Goal: Task Accomplishment & Management: Complete application form

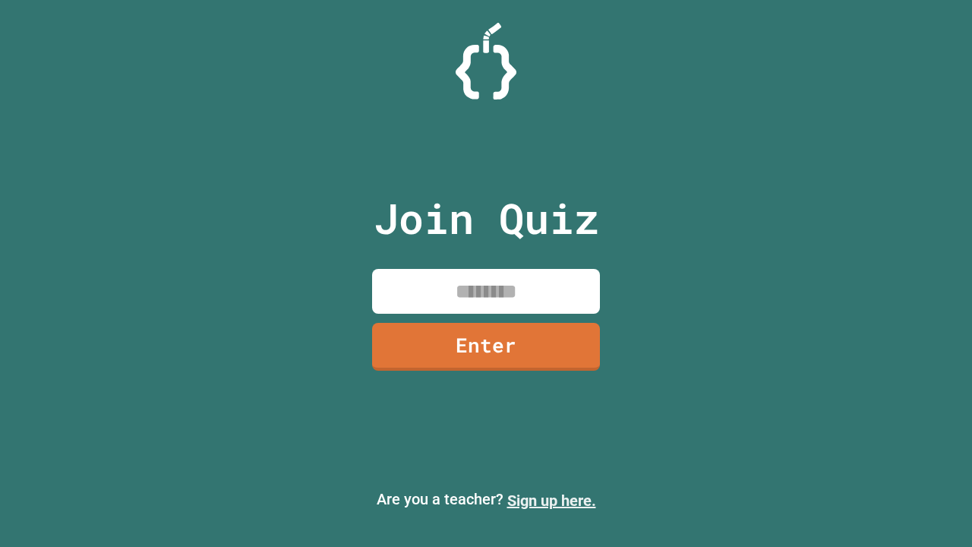
click at [552, 501] on link "Sign up here." at bounding box center [551, 501] width 89 height 18
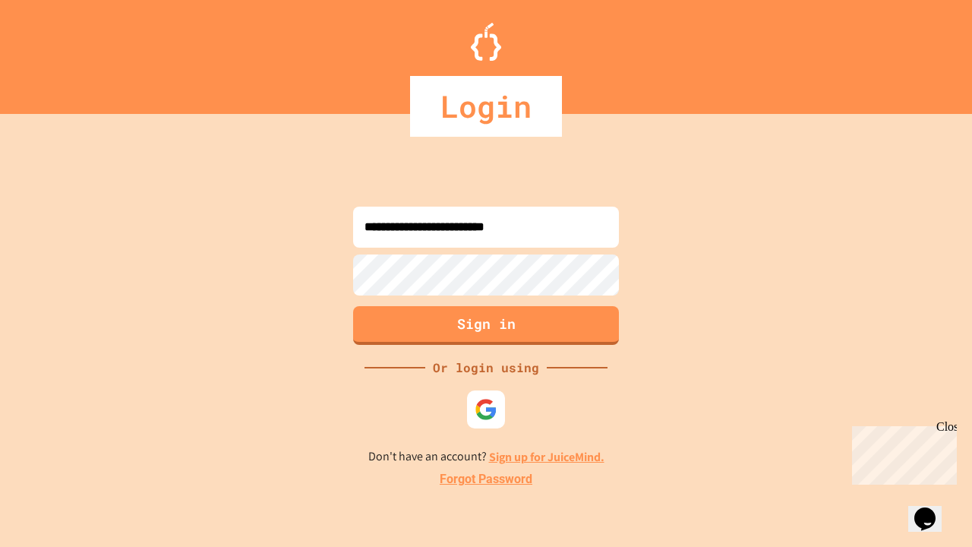
type input "**********"
